Goal: Transaction & Acquisition: Purchase product/service

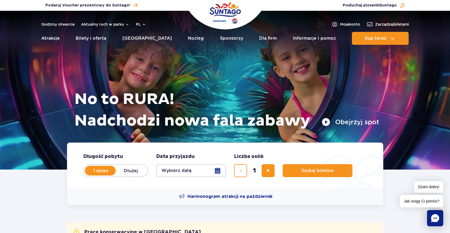
click at [218, 173] on button "Wybierz datę" at bounding box center [191, 170] width 70 height 13
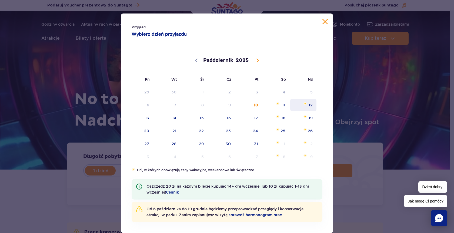
click at [309, 104] on span "12" at bounding box center [303, 105] width 27 height 12
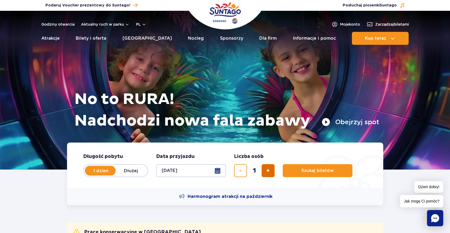
click at [267, 171] on span "dodaj bilet" at bounding box center [268, 171] width 4 height 0
type input "4"
click at [322, 169] on span "Szukaj biletów" at bounding box center [315, 171] width 32 height 5
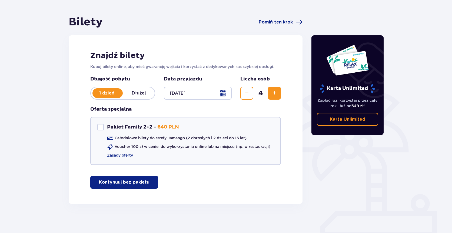
scroll to position [45, 0]
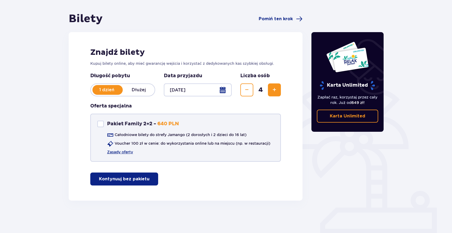
click at [99, 125] on div "Pakiet Family 2+2" at bounding box center [100, 124] width 6 height 6
checkbox input "true"
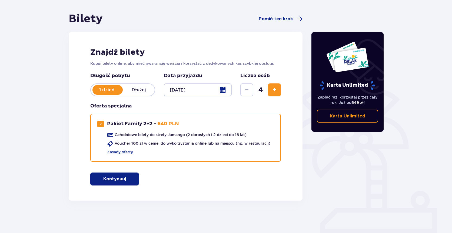
click at [122, 175] on button "Kontynuuj" at bounding box center [114, 179] width 49 height 13
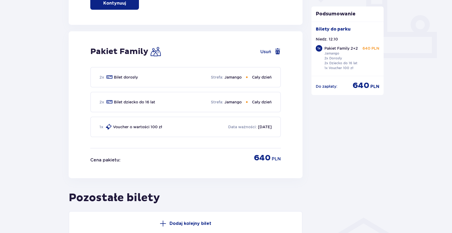
scroll to position [246, 0]
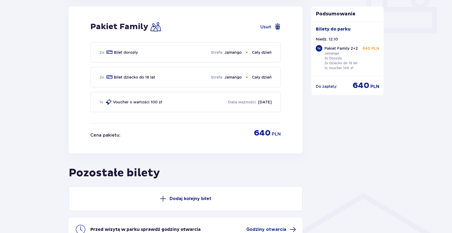
click at [228, 101] on p "Data ważności :" at bounding box center [242, 102] width 29 height 5
click at [155, 104] on p "Voucher o wartości 100 zł" at bounding box center [137, 102] width 49 height 5
click at [276, 166] on h2 "Pozostałe bilety" at bounding box center [186, 170] width 234 height 20
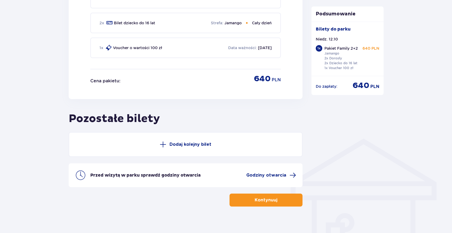
scroll to position [306, 0]
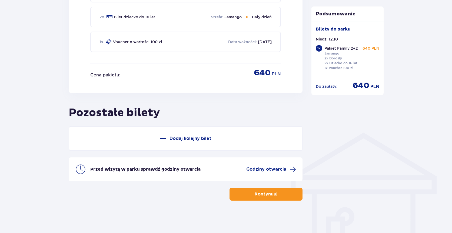
click at [266, 195] on p "Kontynuuj" at bounding box center [266, 194] width 23 height 6
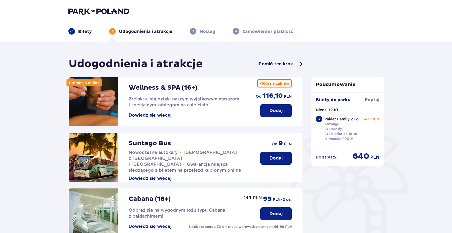
click at [280, 64] on span "Pomiń ten krok" at bounding box center [276, 64] width 34 height 6
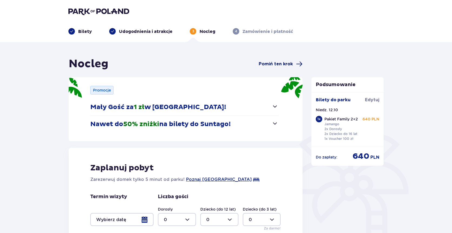
click at [279, 63] on span "Pomiń ten krok" at bounding box center [276, 64] width 34 height 6
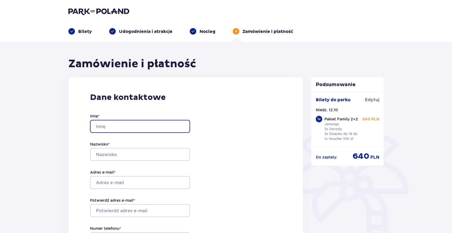
click at [114, 123] on input "Imię *" at bounding box center [140, 126] width 100 height 13
type input "Serhii"
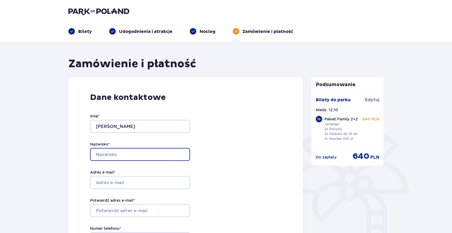
click at [113, 151] on input "Nazwisko *" at bounding box center [140, 154] width 100 height 13
type input "Isakov"
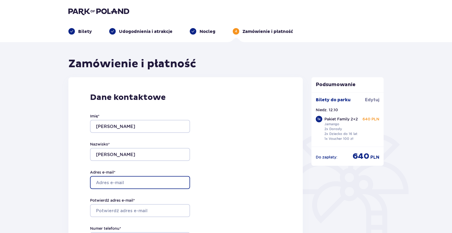
click at [127, 181] on input "Adres e-mail *" at bounding box center [140, 182] width 100 height 13
type input "isakov@email.ua"
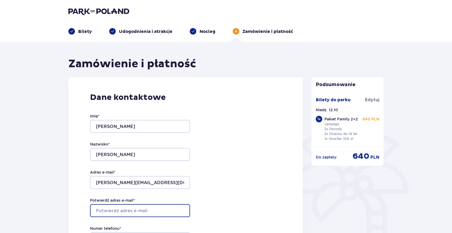
click at [134, 208] on input "Potwierdź adres e-mail *" at bounding box center [140, 210] width 100 height 13
click at [133, 209] on input "Potwierdź adres e-mail *" at bounding box center [140, 210] width 100 height 13
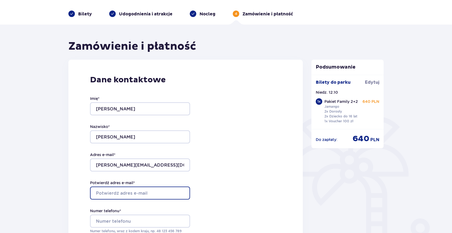
scroll to position [27, 0]
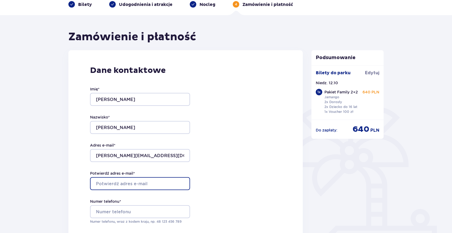
click at [117, 179] on input "Potwierdź adres e-mail *" at bounding box center [140, 183] width 100 height 13
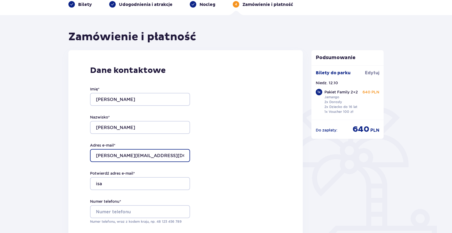
click at [137, 151] on input "isakov@email.ua" at bounding box center [140, 155] width 100 height 13
drag, startPoint x: 132, startPoint y: 154, endPoint x: 93, endPoint y: 155, distance: 39.5
click at [93, 155] on input "isakov@email.ua" at bounding box center [140, 155] width 100 height 13
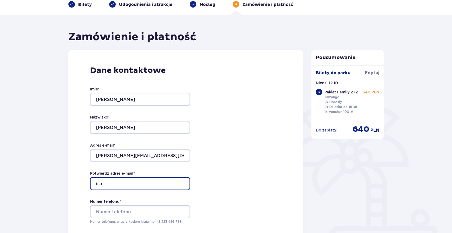
click at [106, 183] on input "isa" at bounding box center [140, 183] width 100 height 13
type input "i"
paste input "isakov@email.ua"
type input "isakov@email.ua"
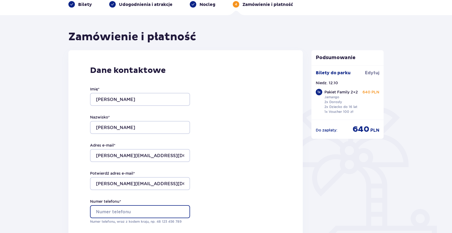
click at [107, 212] on input "Numer telefonu *" at bounding box center [140, 212] width 100 height 13
type input "536178502"
click at [225, 189] on div "Dane kontaktowe Imię * Serhii Nazwisko * Isakov Adres e-mail * isakov@email.ua …" at bounding box center [185, 164] width 235 height 229
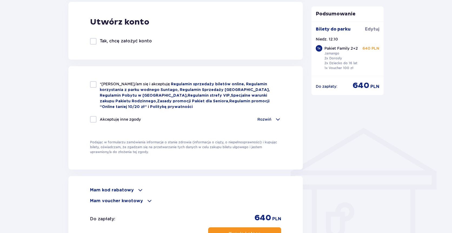
scroll to position [325, 0]
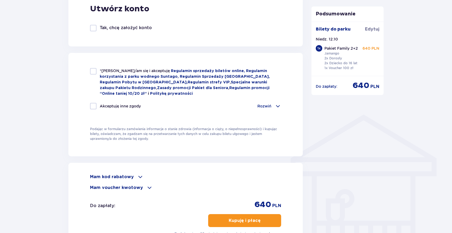
click at [146, 186] on span at bounding box center [149, 188] width 6 height 6
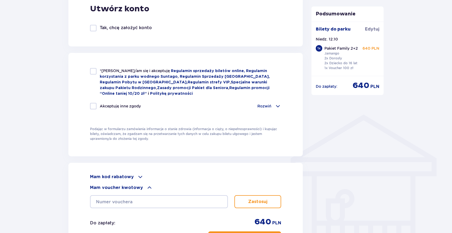
click at [147, 186] on span at bounding box center [149, 188] width 6 height 6
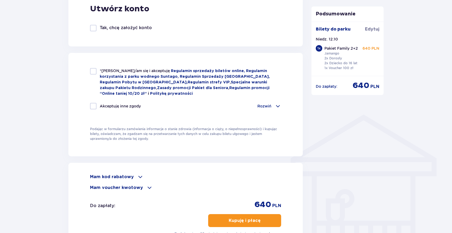
click at [138, 175] on span at bounding box center [140, 177] width 6 height 6
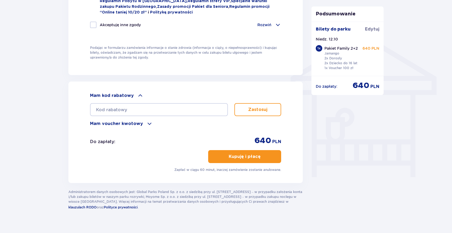
scroll to position [414, 0]
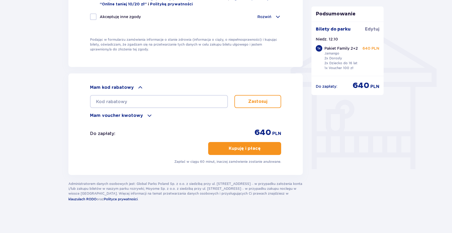
click at [245, 150] on p "Kupuję i płacę" at bounding box center [245, 149] width 32 height 6
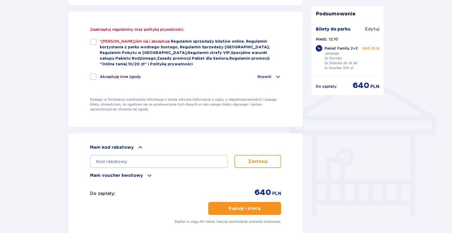
scroll to position [366, 0]
click at [94, 41] on div at bounding box center [93, 42] width 6 height 6
checkbox input "true"
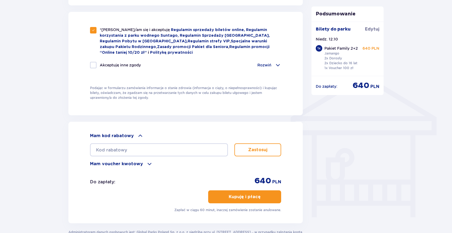
click at [239, 196] on p "Kupuję i płacę" at bounding box center [245, 197] width 32 height 6
